Goal: Use online tool/utility: Utilize a website feature to perform a specific function

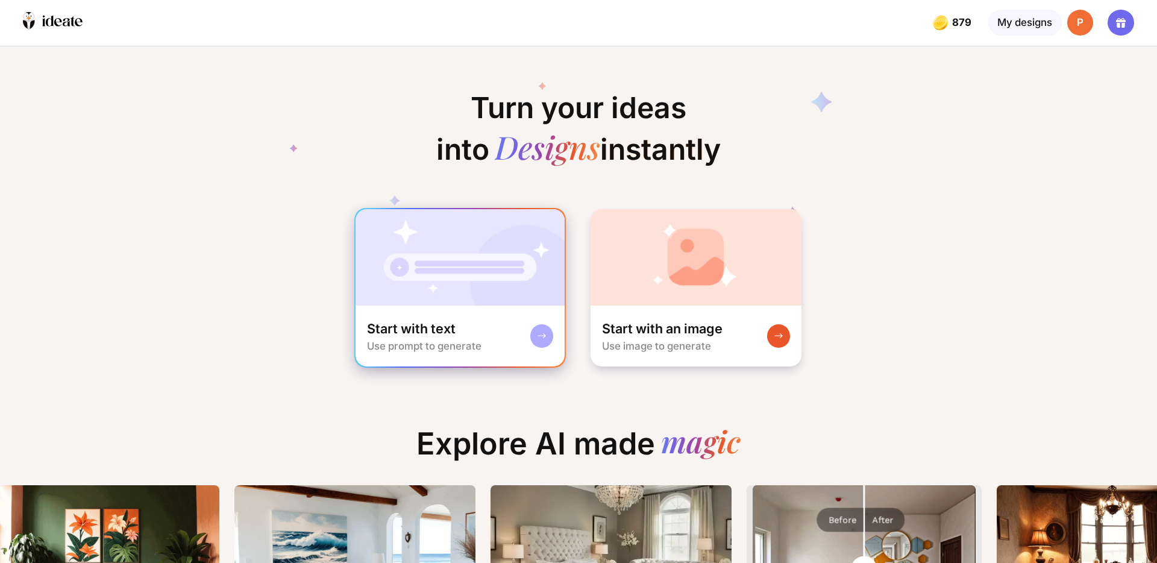
click at [480, 292] on img at bounding box center [461, 257] width 210 height 96
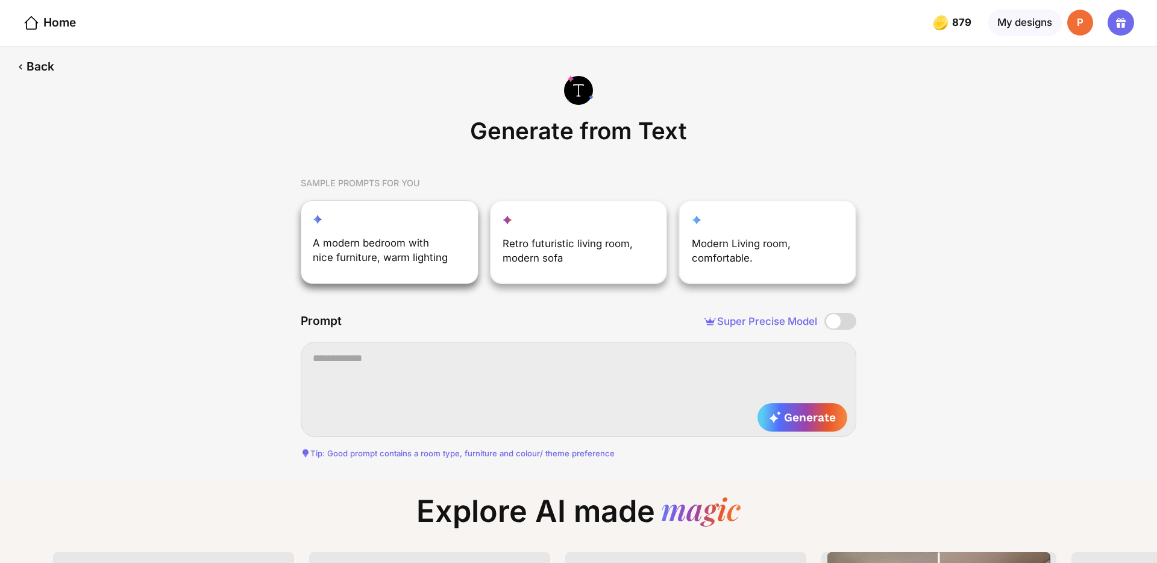
click at [443, 260] on div "A modern bedroom with nice furniture, warm lighting" at bounding box center [382, 253] width 138 height 35
type textarea "**********"
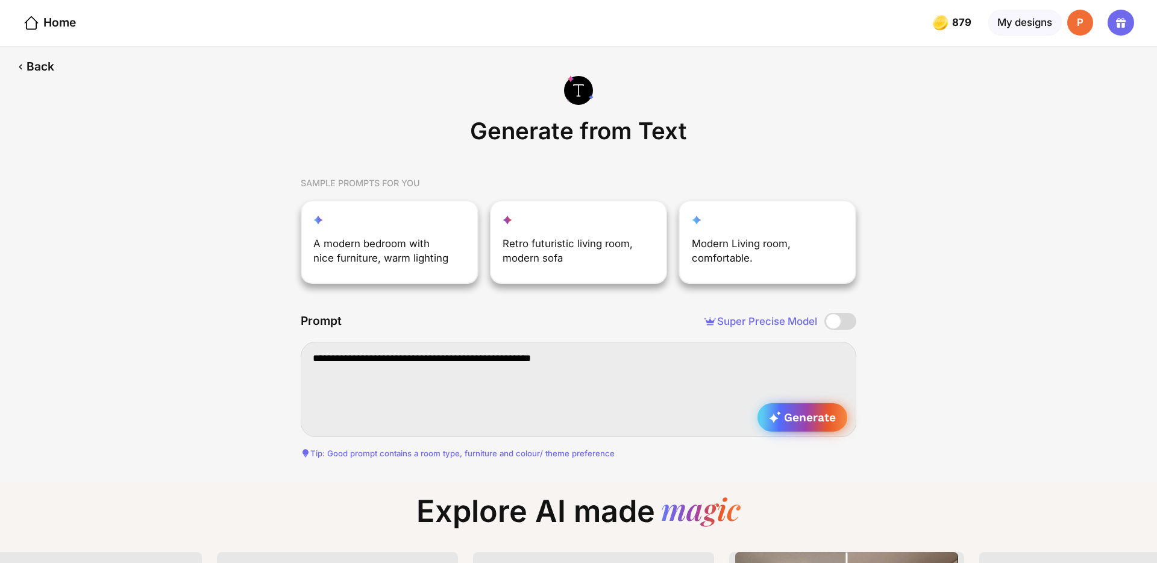
click at [816, 417] on span "Generate" at bounding box center [802, 417] width 67 height 14
